Goal: Task Accomplishment & Management: Manage account settings

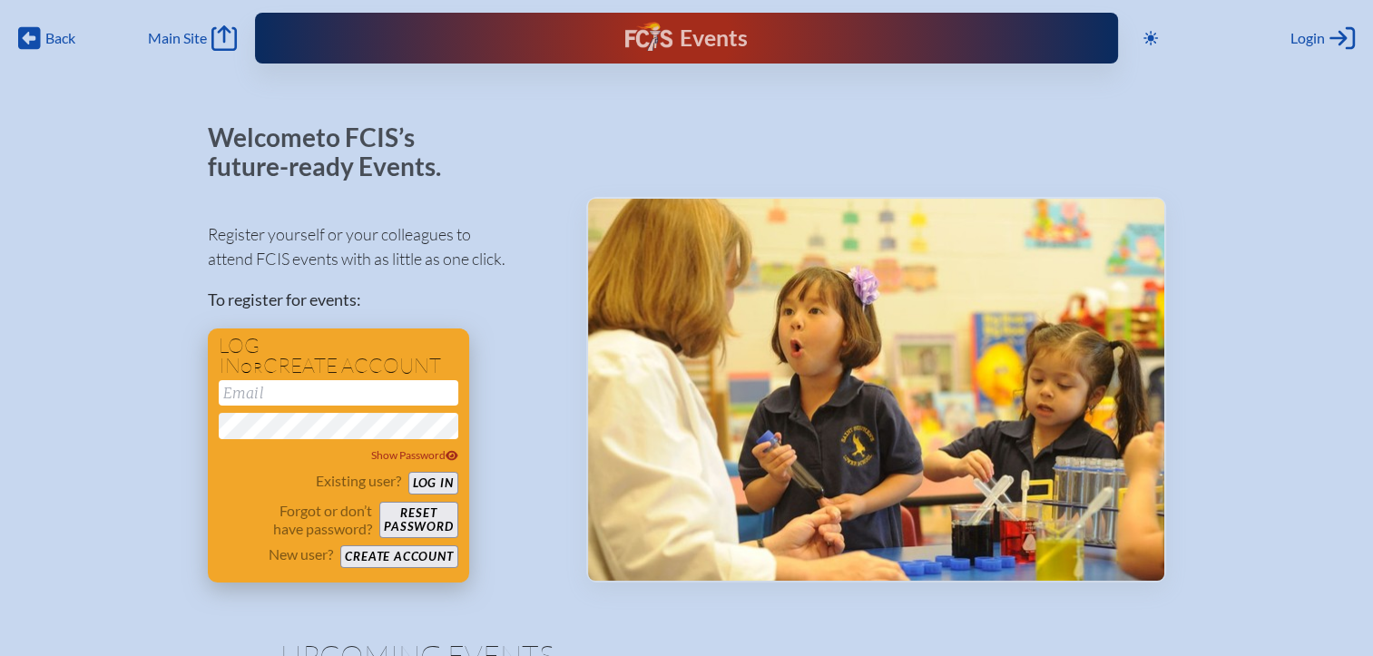
type input "[EMAIL_ADDRESS][DOMAIN_NAME]"
click at [433, 481] on button "Log in" at bounding box center [433, 483] width 50 height 23
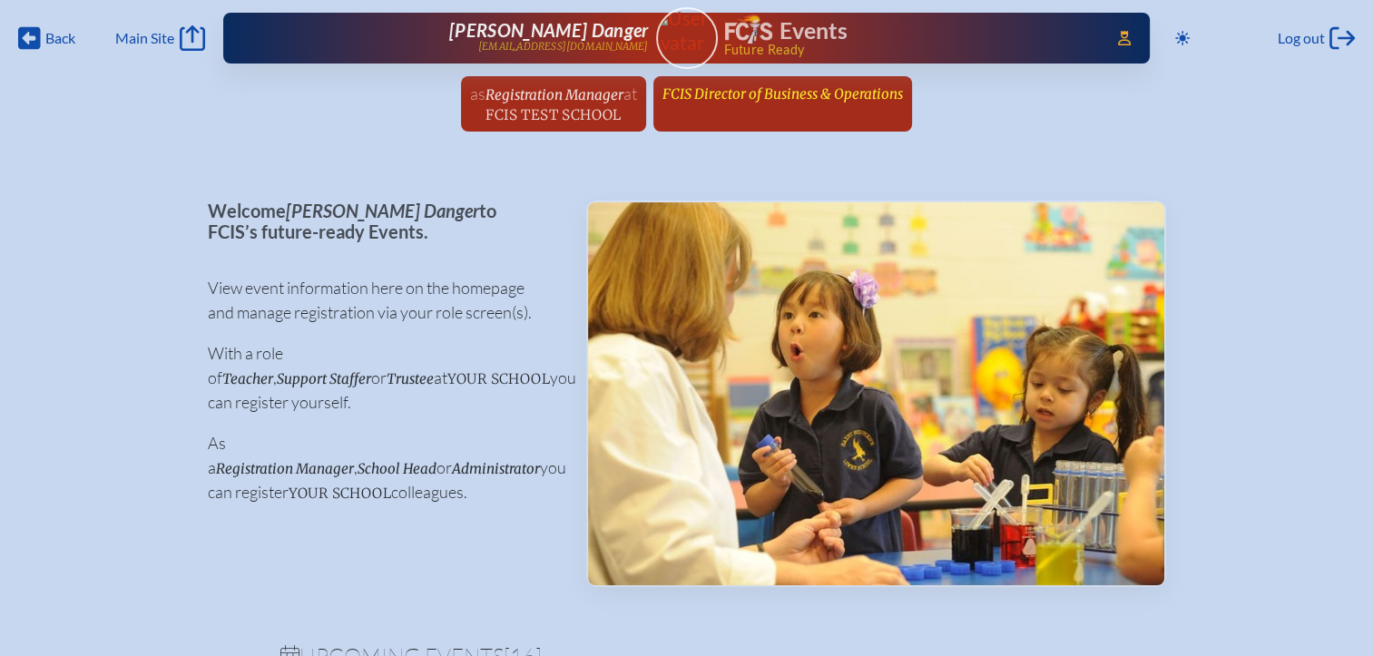
click at [767, 96] on span "FCIS Director of Business & Operations" at bounding box center [782, 93] width 240 height 17
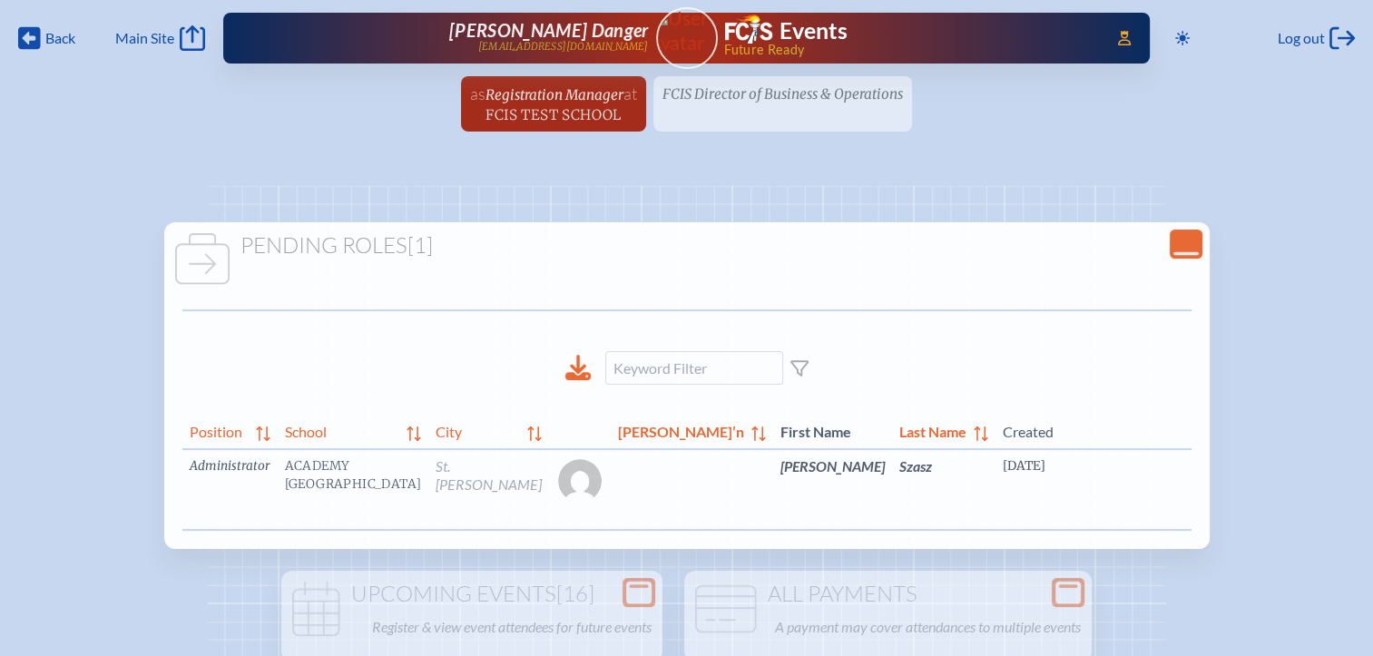
scroll to position [0, 14]
click at [1327, 501] on link "edit Person’s Details" at bounding box center [1357, 493] width 61 height 57
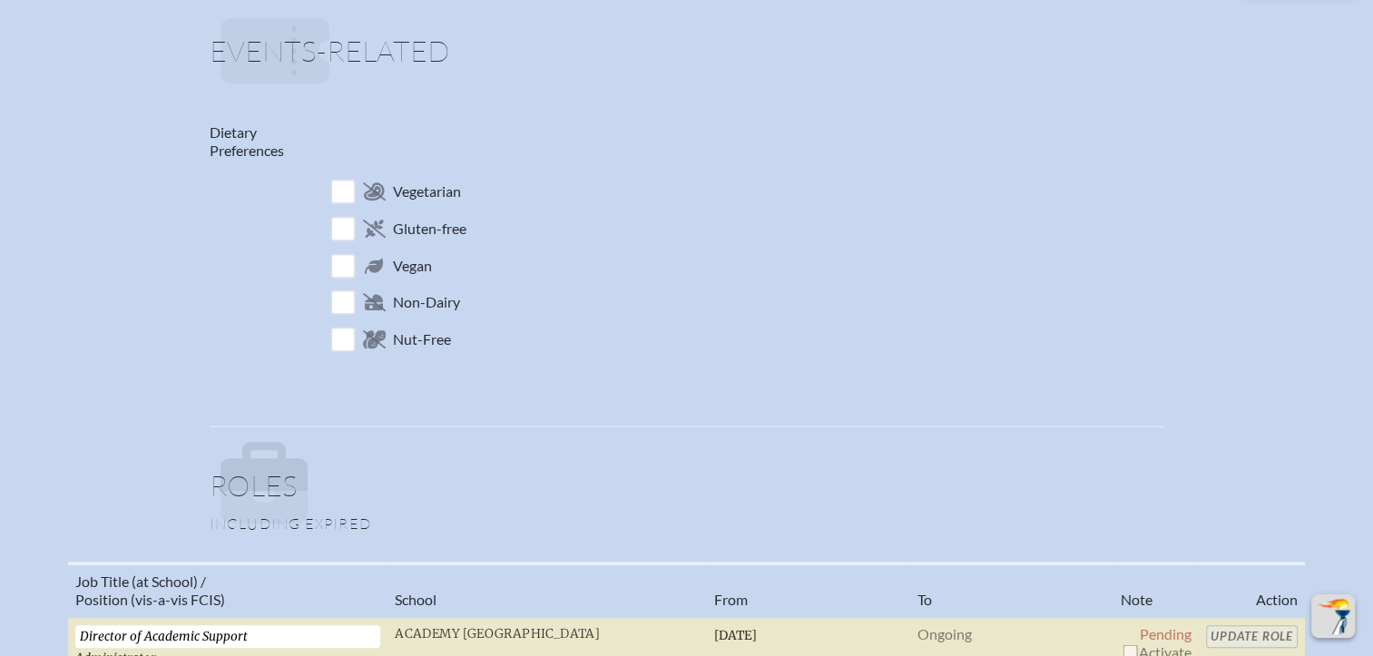
scroll to position [998, 0]
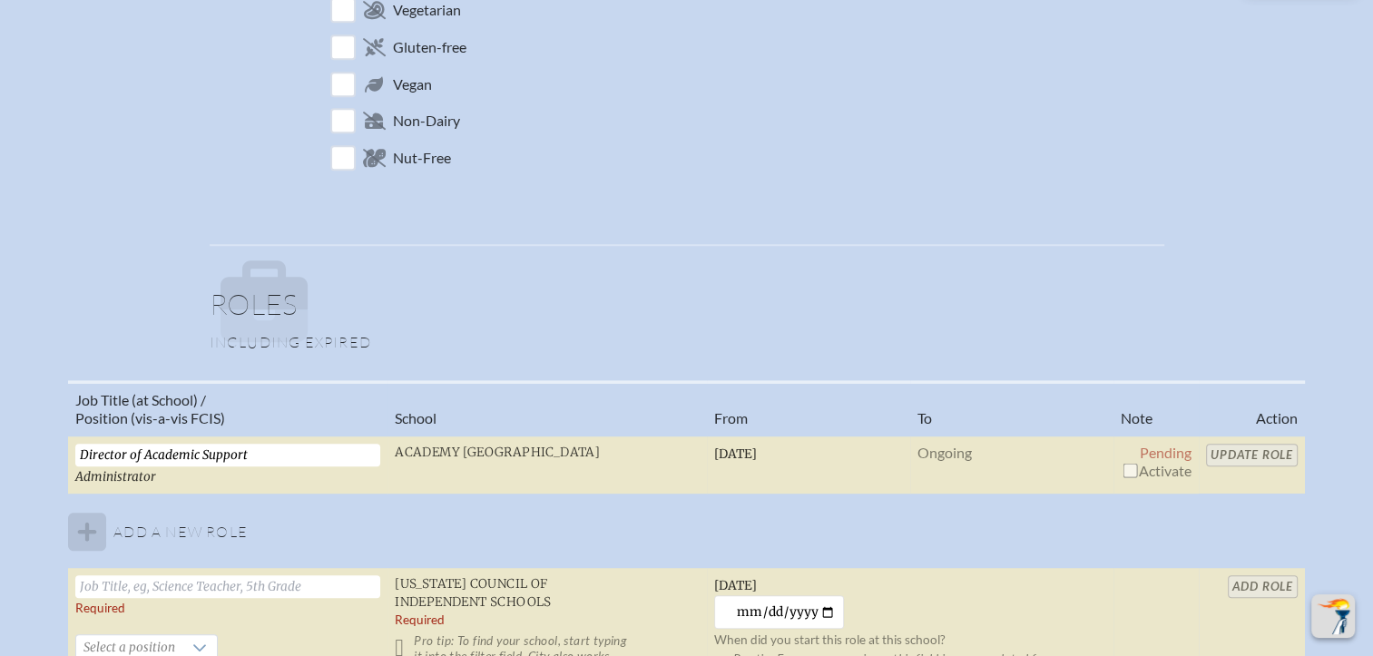
click at [1130, 463] on input "checkbox" at bounding box center [1130, 470] width 15 height 15
checkbox input "true"
click at [1239, 453] on input "Update Role" at bounding box center [1252, 455] width 92 height 23
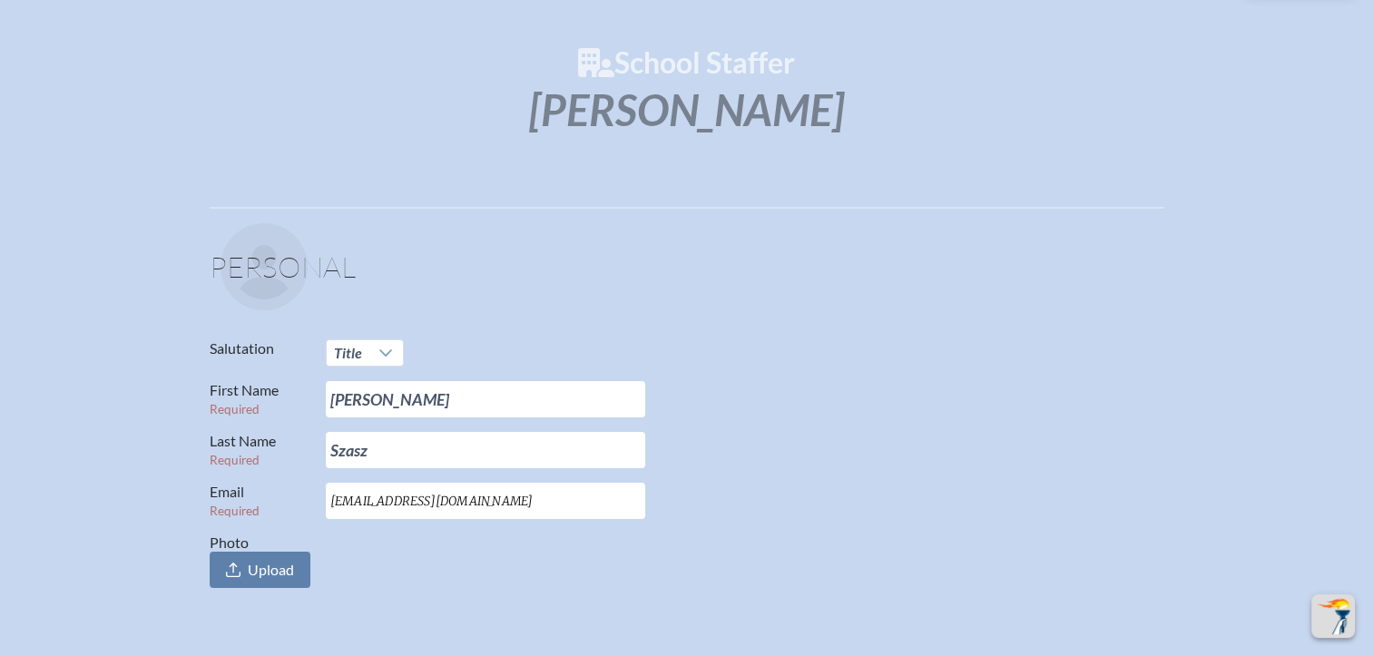
scroll to position [0, 0]
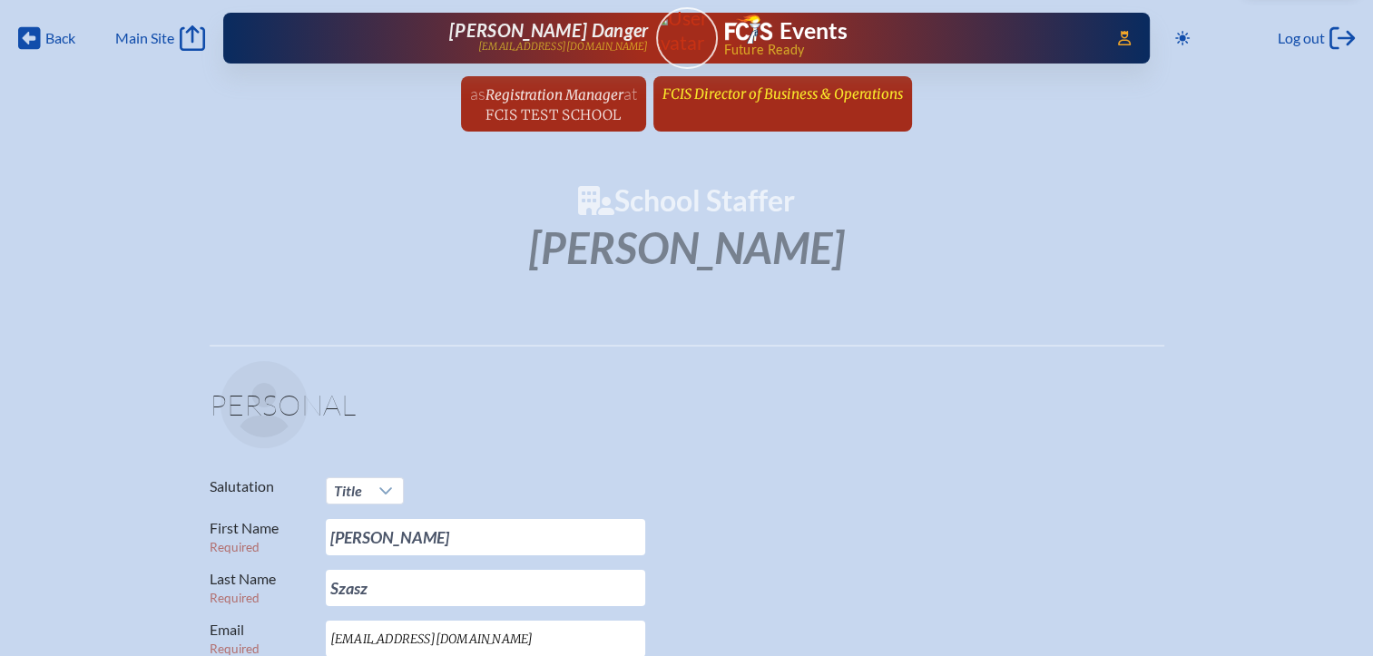
click at [751, 94] on span "FCIS Director of Business & Operations" at bounding box center [782, 93] width 240 height 17
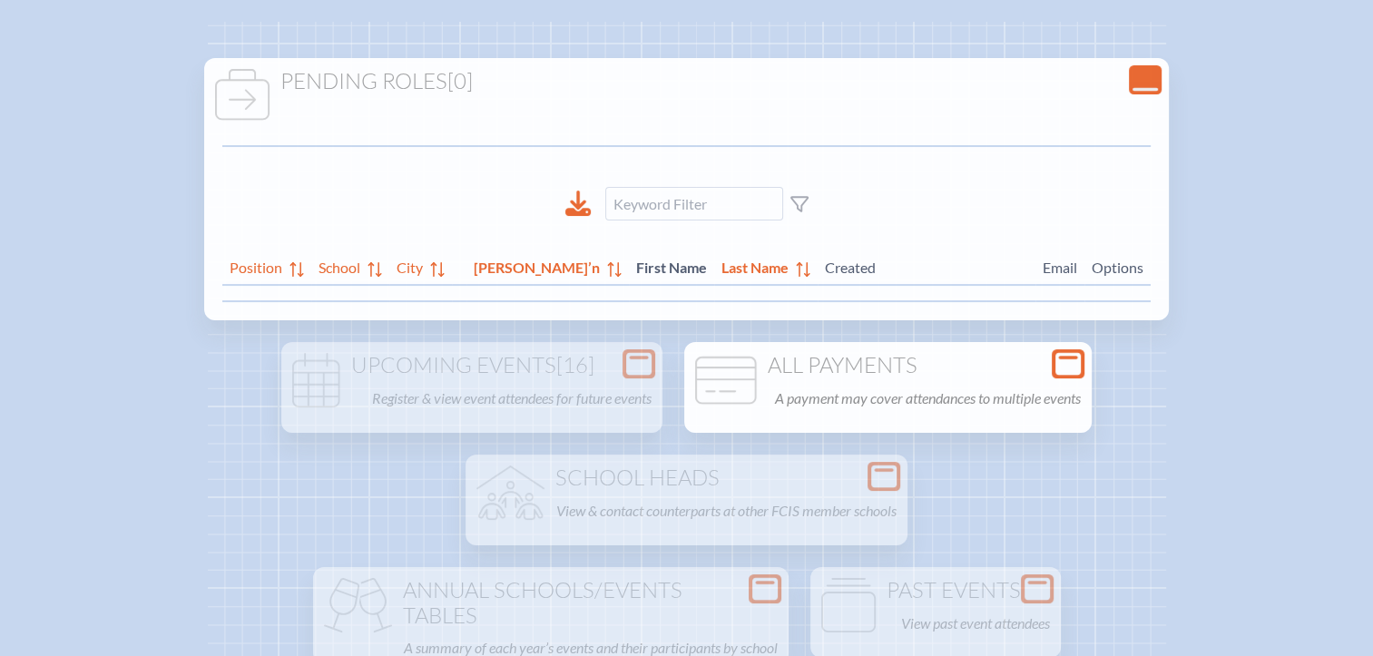
scroll to position [272, 0]
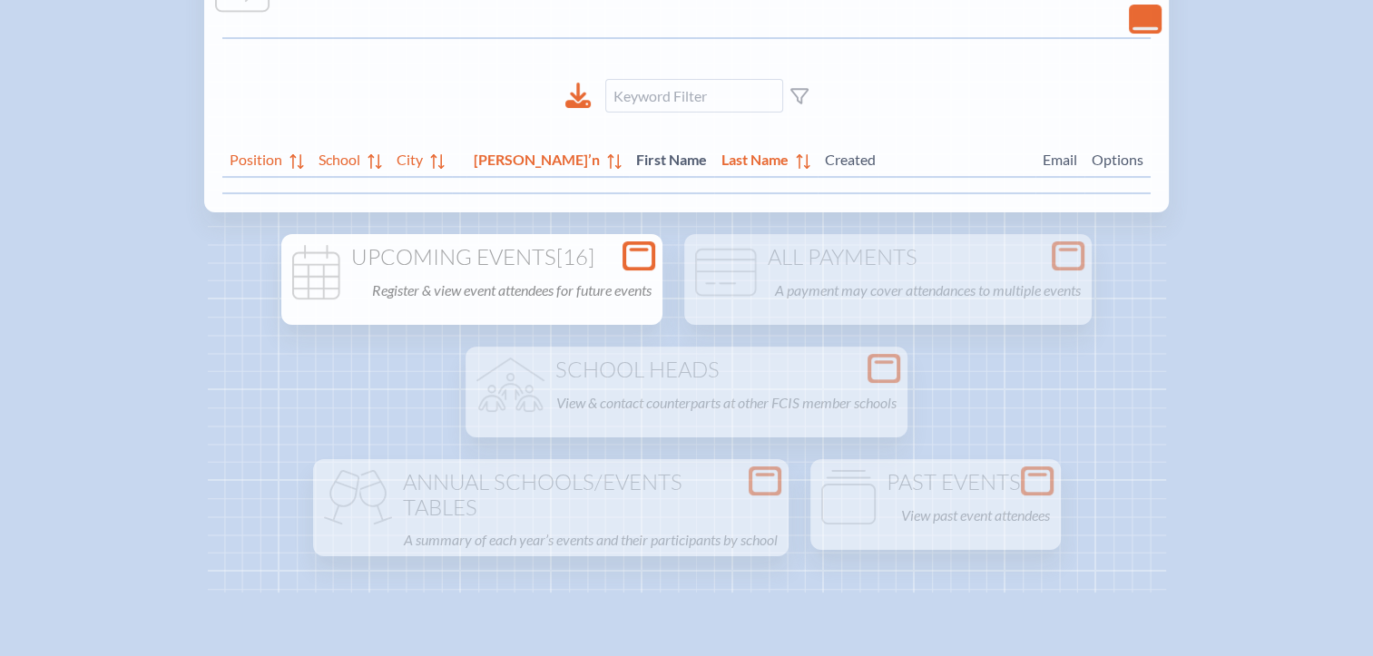
click at [595, 279] on p "Register & view event attendees for future events" at bounding box center [512, 290] width 280 height 25
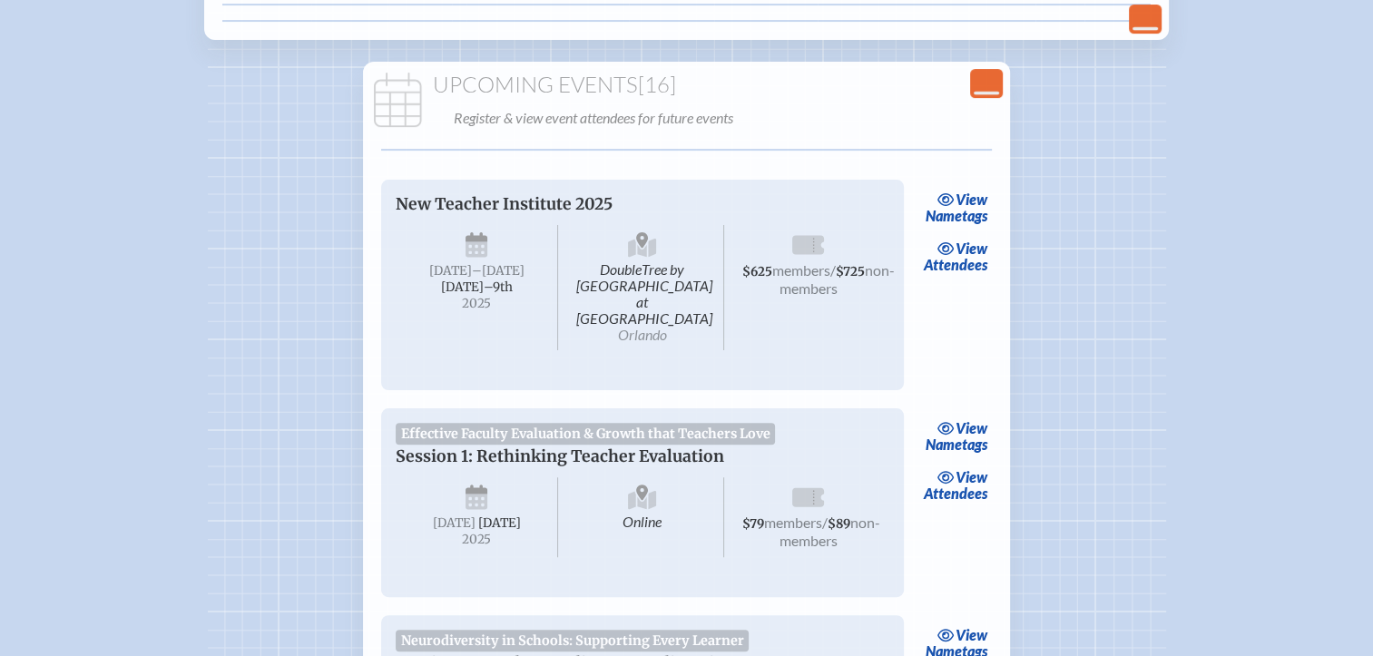
scroll to position [635, 0]
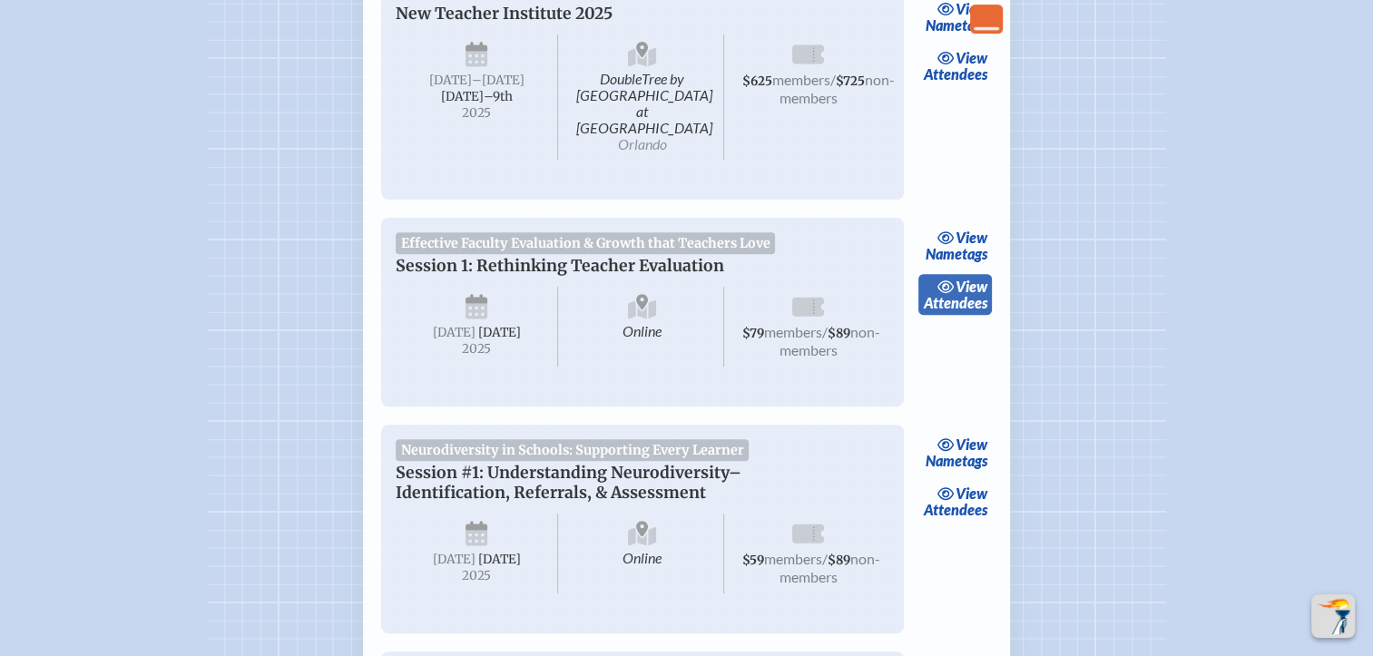
click at [962, 278] on span "view" at bounding box center [972, 286] width 32 height 17
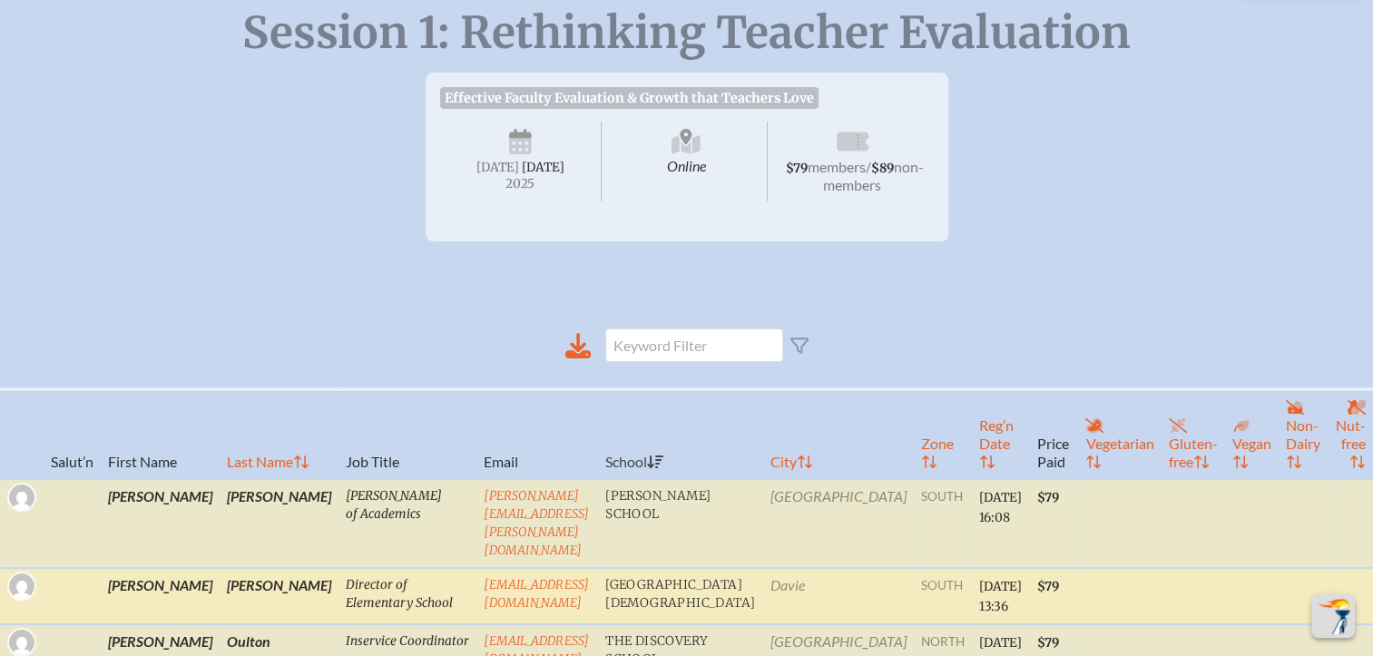
scroll to position [454, 0]
